Goal: Task Accomplishment & Management: Complete application form

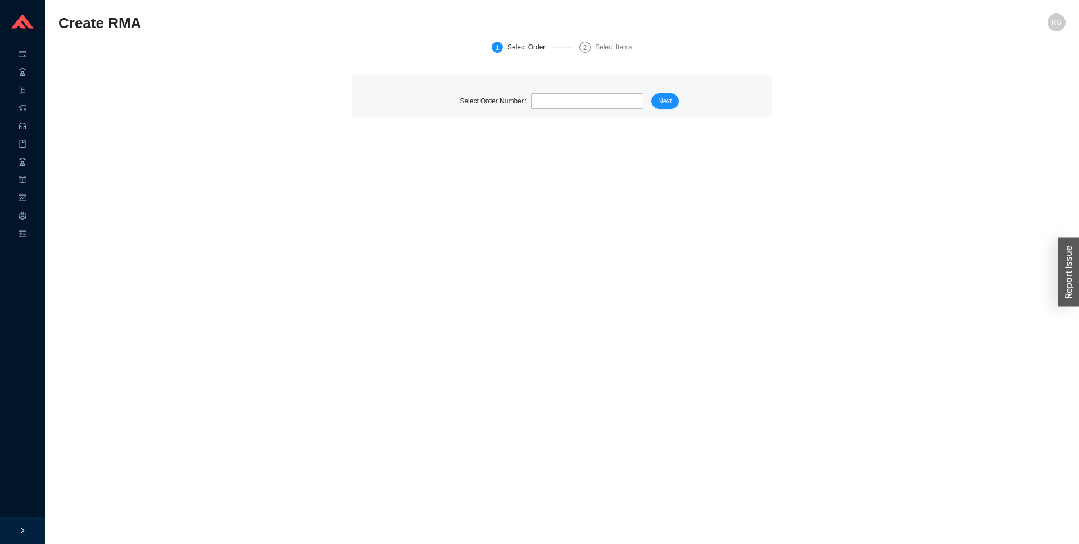
click at [410, 184] on main "Create RMA RG 1 Select Order 2 Select Items Select Order Number Next" at bounding box center [561, 278] width 1007 height 531
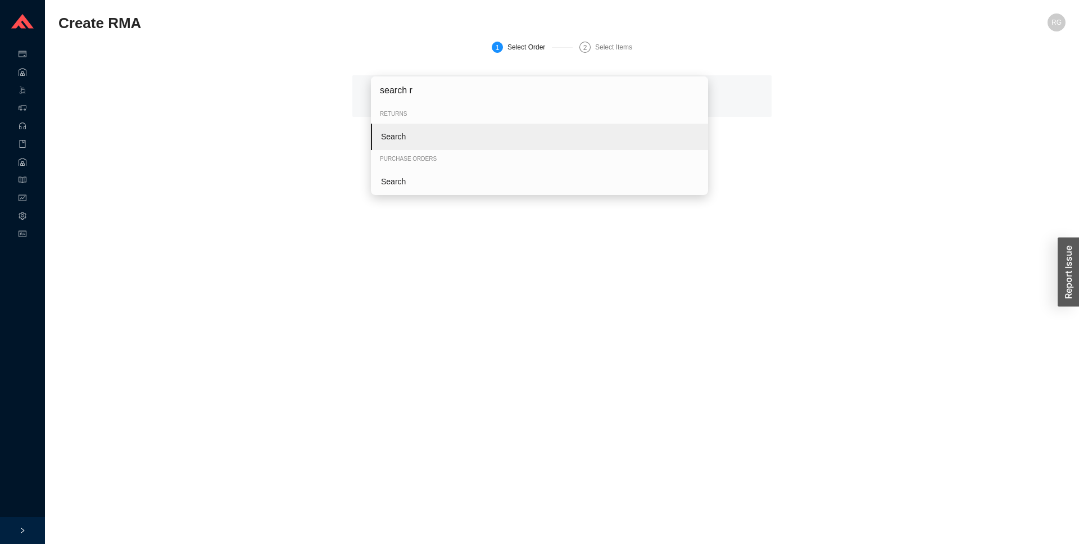
type input "search re"
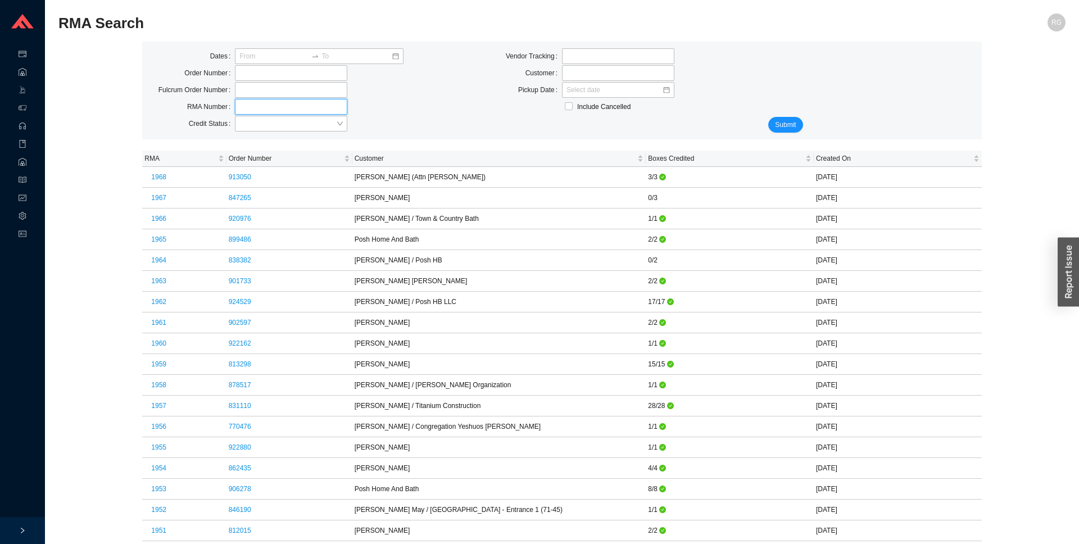
click at [254, 108] on input "tel" at bounding box center [291, 107] width 112 height 16
paste input "590"
type input "590"
click button "Submit" at bounding box center [785, 125] width 34 height 16
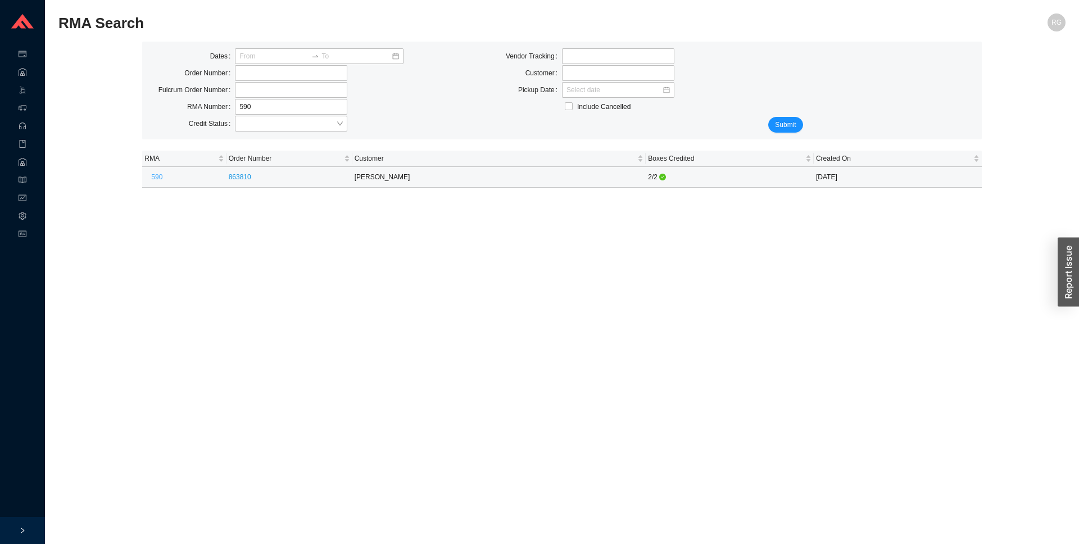
click at [162, 178] on button "590" at bounding box center [156, 177] width 25 height 16
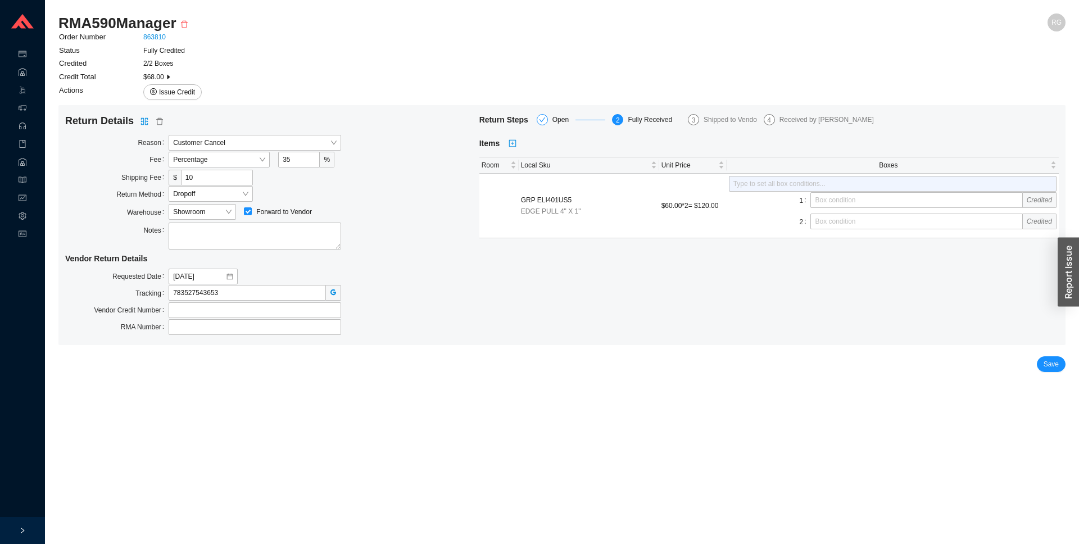
click at [660, 336] on div "Return Steps Open 2 Fully Received 3 Shipped to Vendor 4 Received by Vendor Ite…" at bounding box center [769, 225] width 580 height 222
click at [205, 275] on input "2021-02-07" at bounding box center [199, 276] width 52 height 11
type input "[DATE]"
click at [196, 349] on div "8" at bounding box center [200, 349] width 12 height 12
click at [808, 382] on main "RMA 590 Manager RG Order Number 863810 Status Fully Credited Credited 2/2 Boxes…" at bounding box center [561, 278] width 1007 height 531
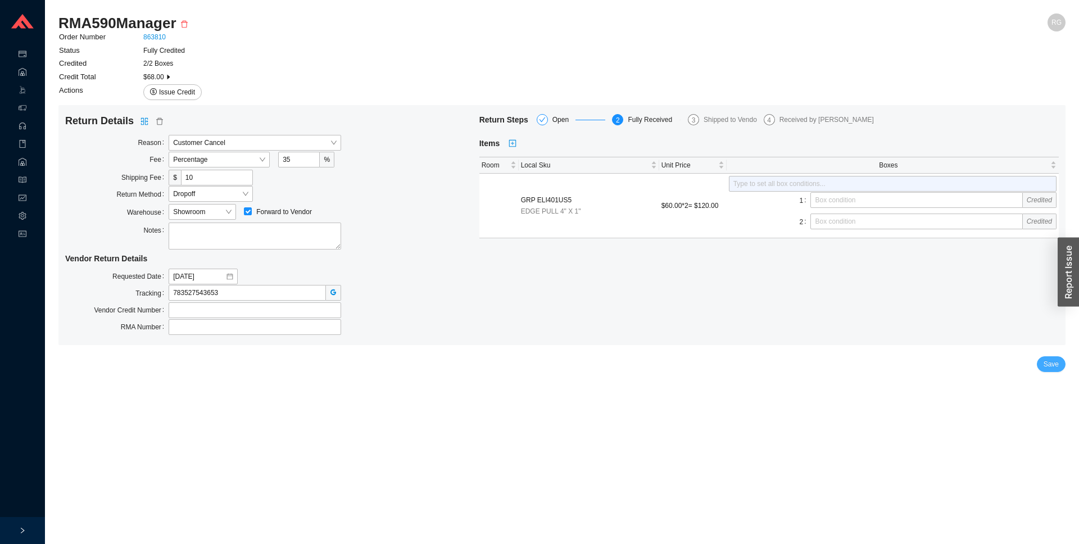
click at [1056, 363] on span "Save" at bounding box center [1051, 364] width 15 height 11
click at [477, 327] on div "RMA Number" at bounding box center [272, 327] width 414 height 16
click at [1051, 364] on span "Save" at bounding box center [1051, 364] width 15 height 11
click at [215, 278] on input "[DATE]" at bounding box center [199, 276] width 52 height 11
type input "2021-02-09"
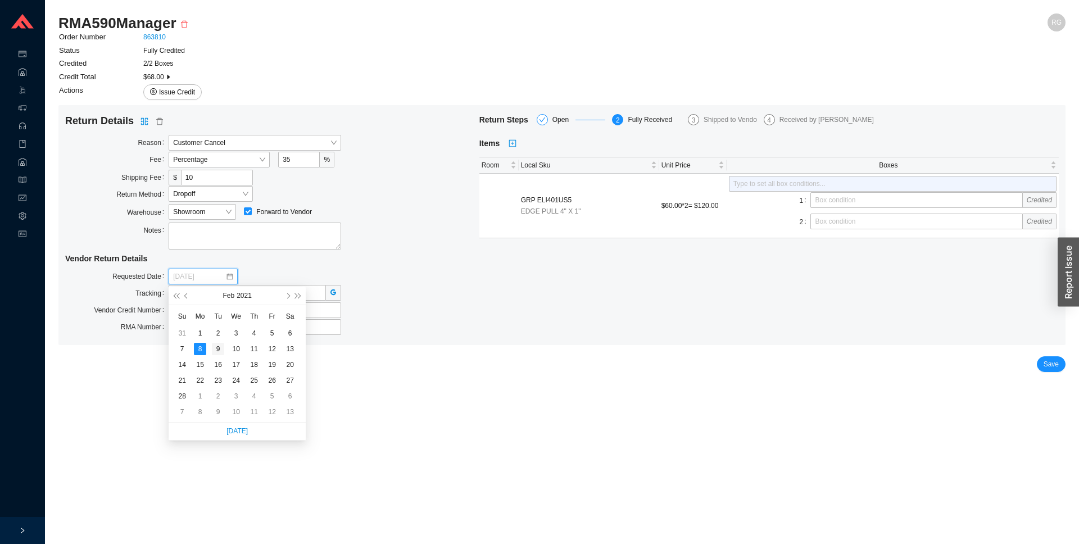
click at [219, 351] on div "9" at bounding box center [218, 349] width 12 height 12
click at [1053, 364] on span "Save" at bounding box center [1051, 364] width 15 height 11
click at [306, 402] on main "RMA 590 Manager RG Order Number 863810 Status Fully Credited Credited 2/2 Boxes…" at bounding box center [561, 278] width 1007 height 531
click at [200, 277] on input "2021-02-09" at bounding box center [199, 276] width 52 height 11
type input "[DATE]"
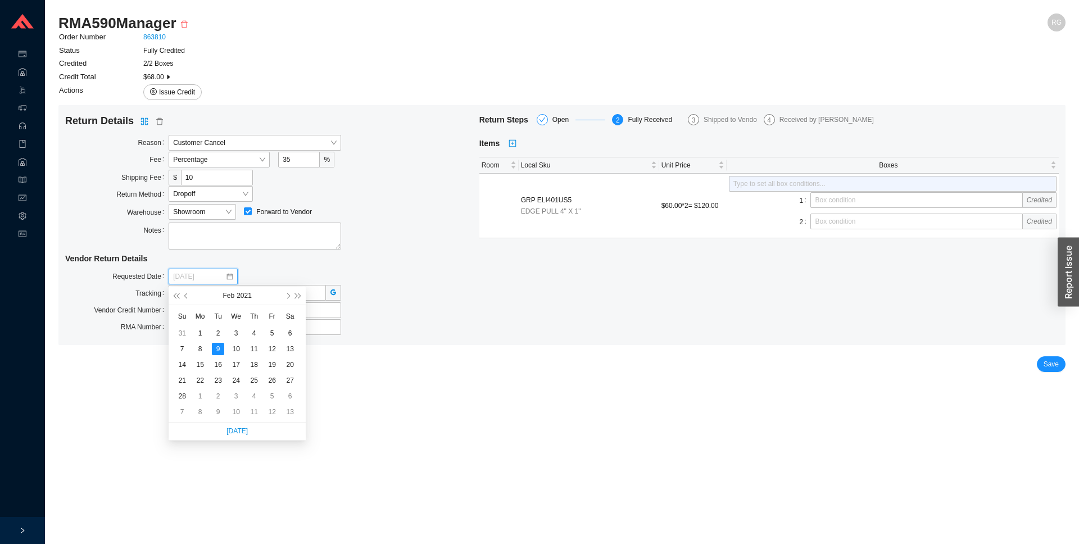
click at [197, 346] on div "8" at bounding box center [200, 349] width 12 height 12
click at [1056, 370] on button "Save" at bounding box center [1051, 364] width 29 height 16
